Goal: Navigation & Orientation: Find specific page/section

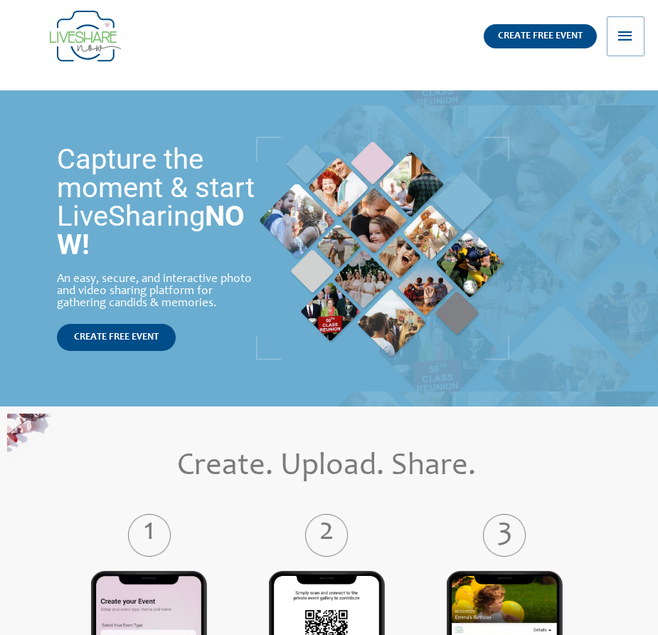
click at [634, 33] on span "button" at bounding box center [625, 36] width 19 height 38
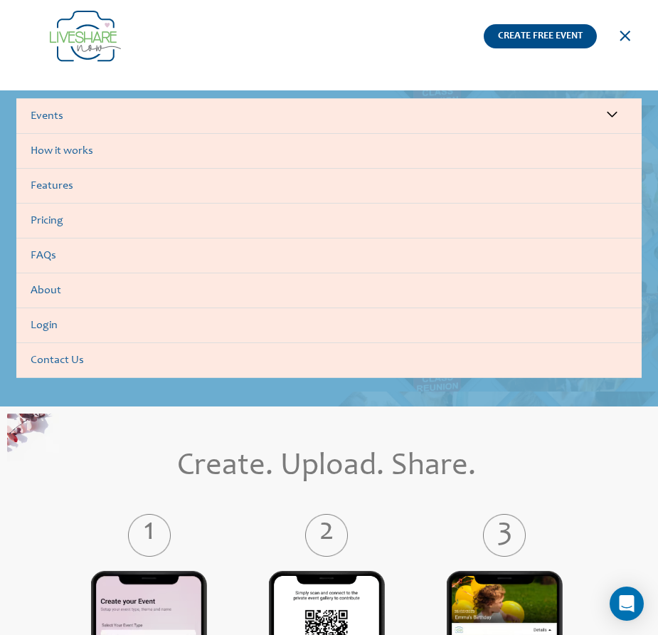
click at [401, 56] on div "Events Menu Toggle Weddings Celebrations Reunions How it works Features Pricing…" at bounding box center [329, 205] width 630 height 346
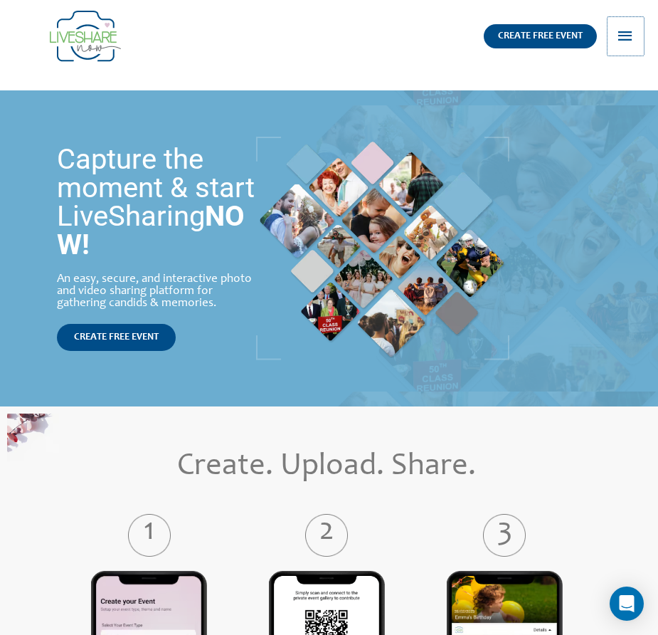
click at [625, 43] on span "button" at bounding box center [625, 36] width 19 height 38
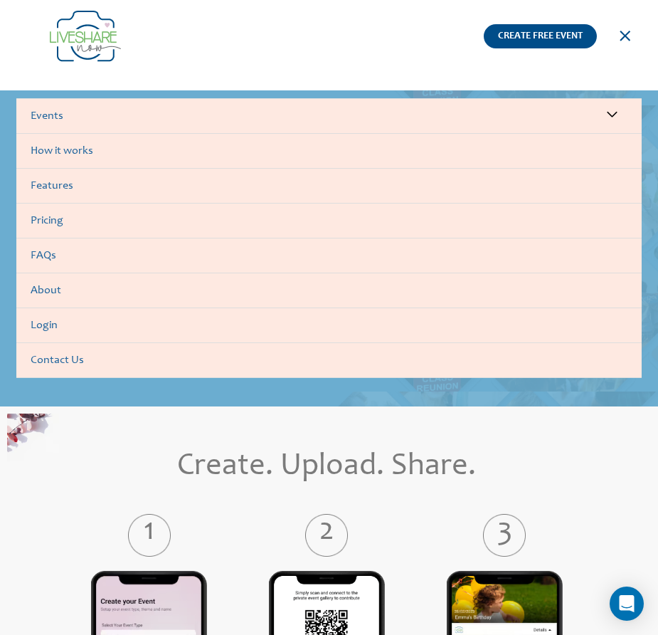
click at [48, 329] on link "Login" at bounding box center [328, 325] width 625 height 35
